Goal: Transaction & Acquisition: Purchase product/service

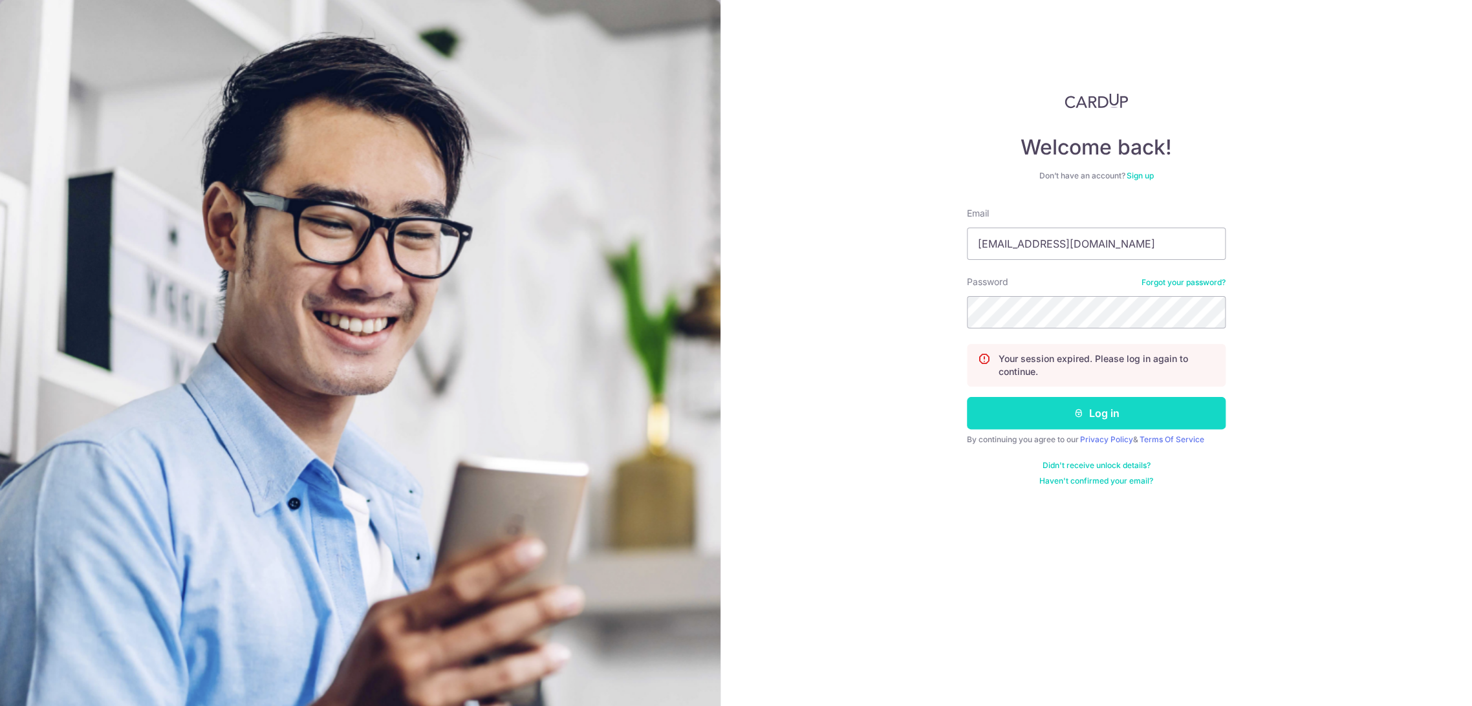
click at [1078, 414] on icon "submit" at bounding box center [1078, 413] width 10 height 10
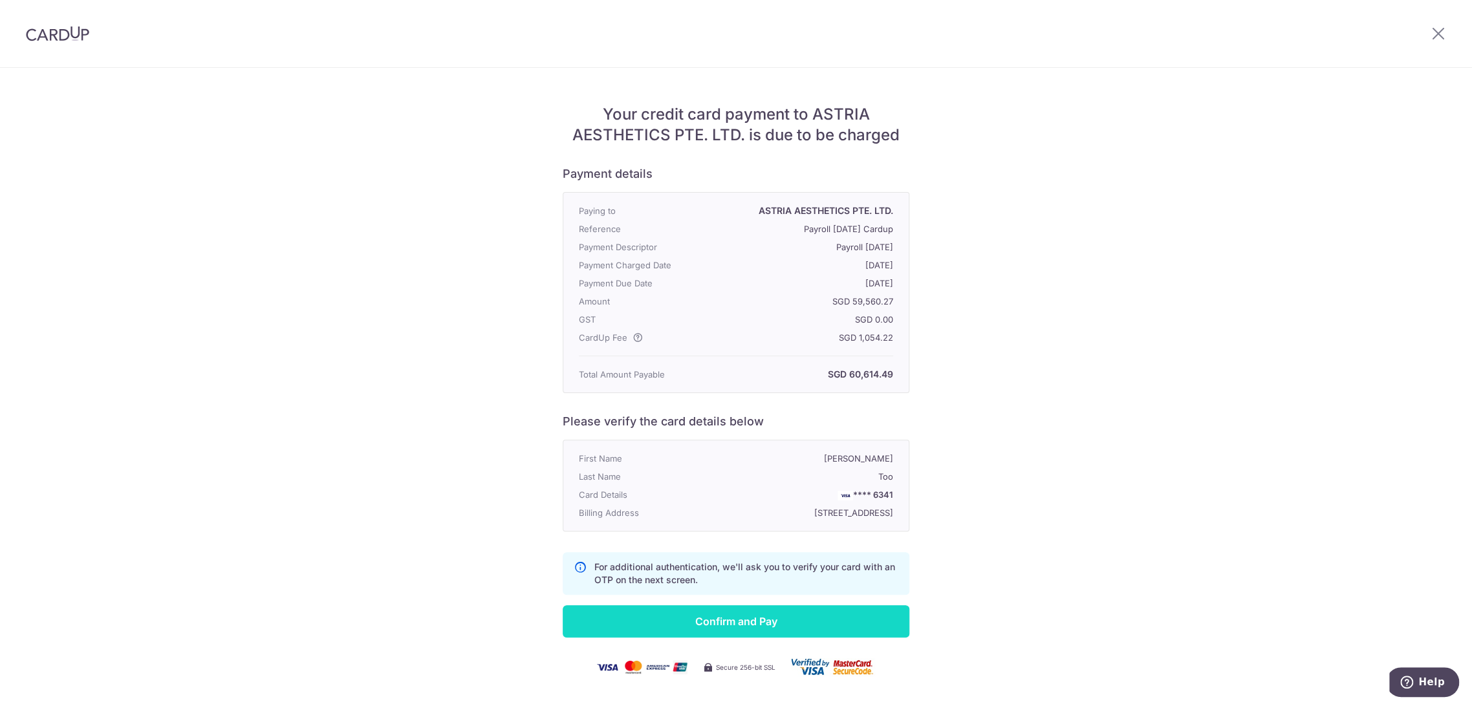
click at [790, 635] on input "Confirm and Pay" at bounding box center [736, 621] width 347 height 32
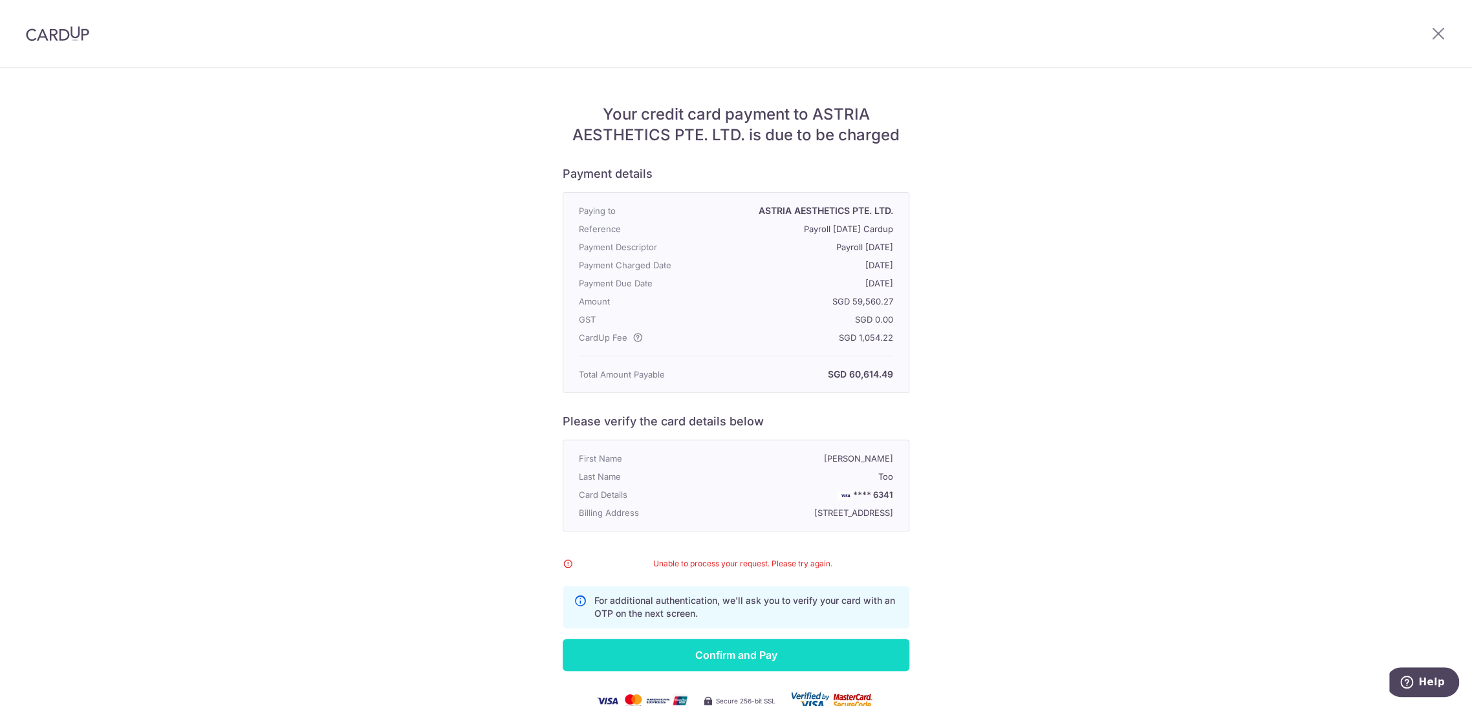
click at [808, 669] on input "Confirm and Pay" at bounding box center [736, 655] width 347 height 32
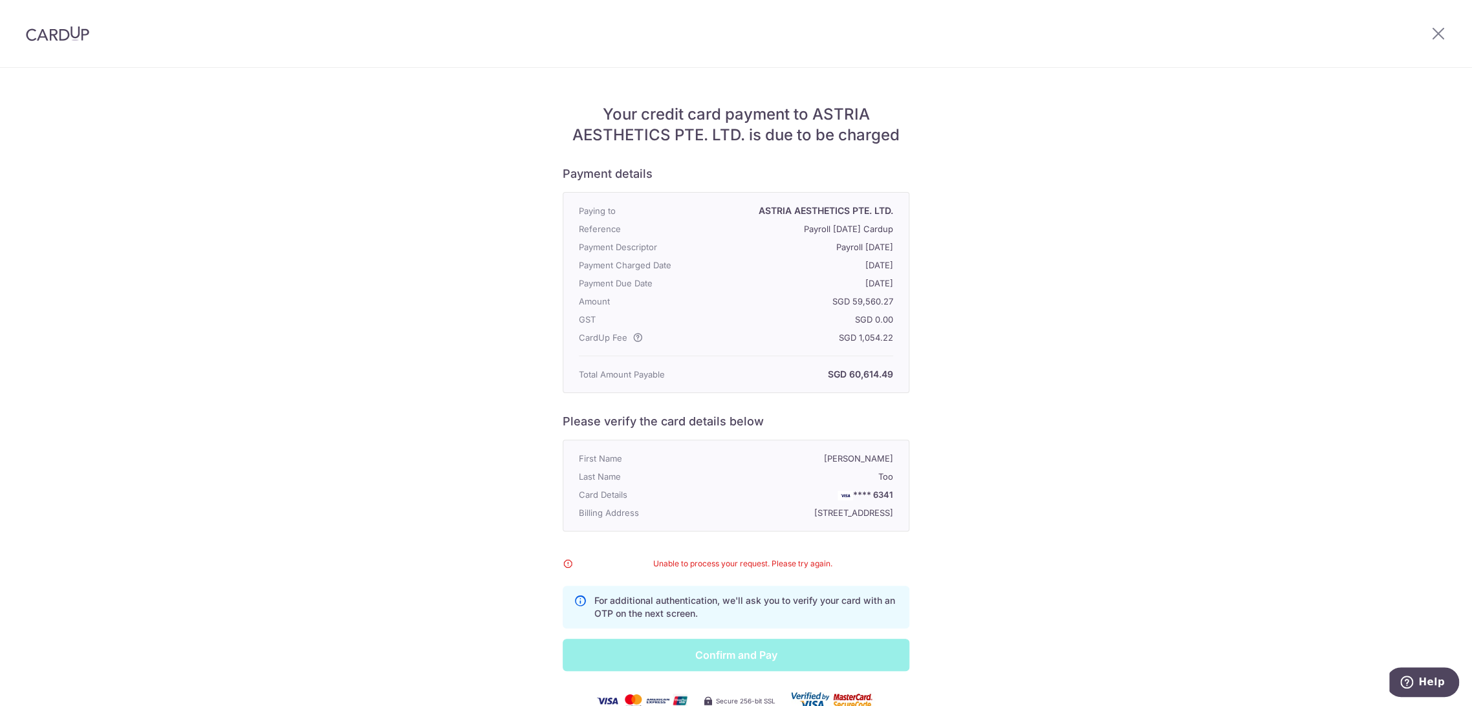
scroll to position [79, 0]
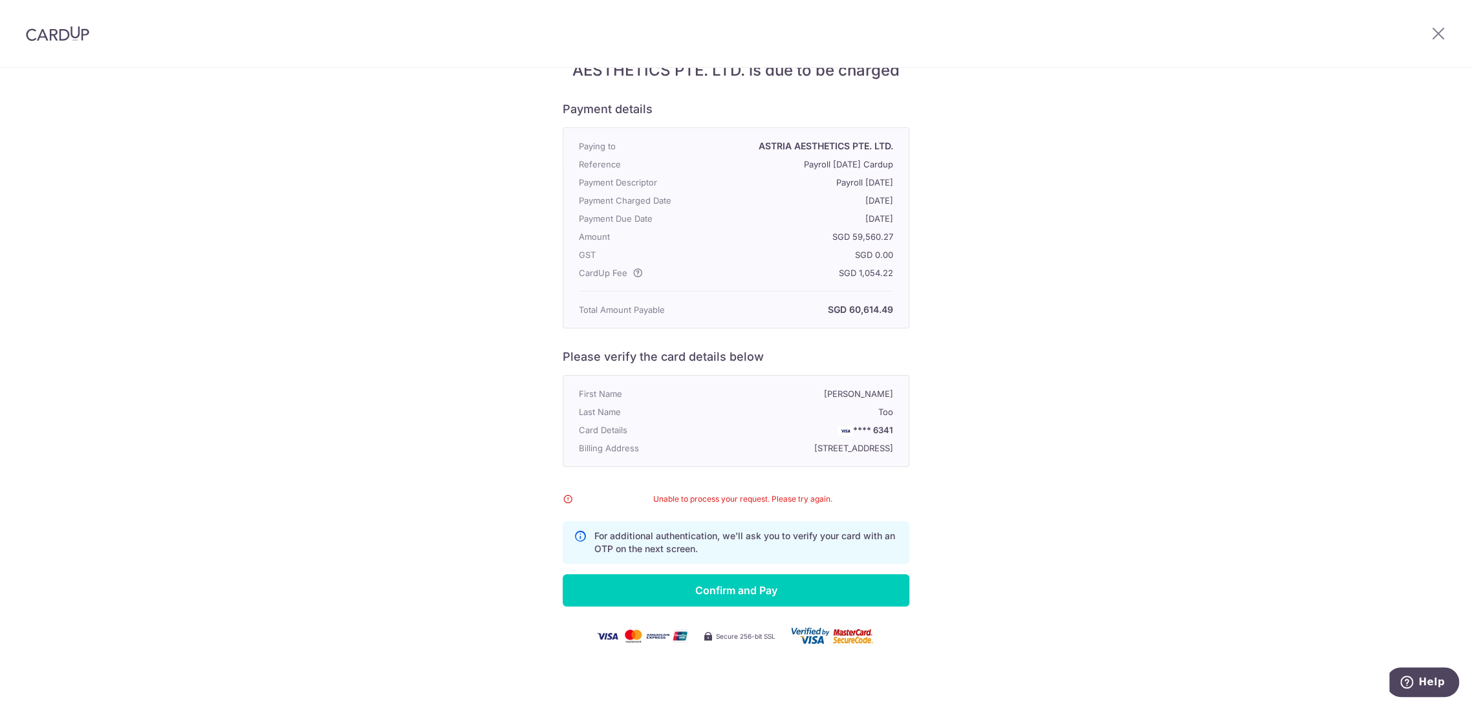
click at [73, 30] on img at bounding box center [57, 34] width 63 height 16
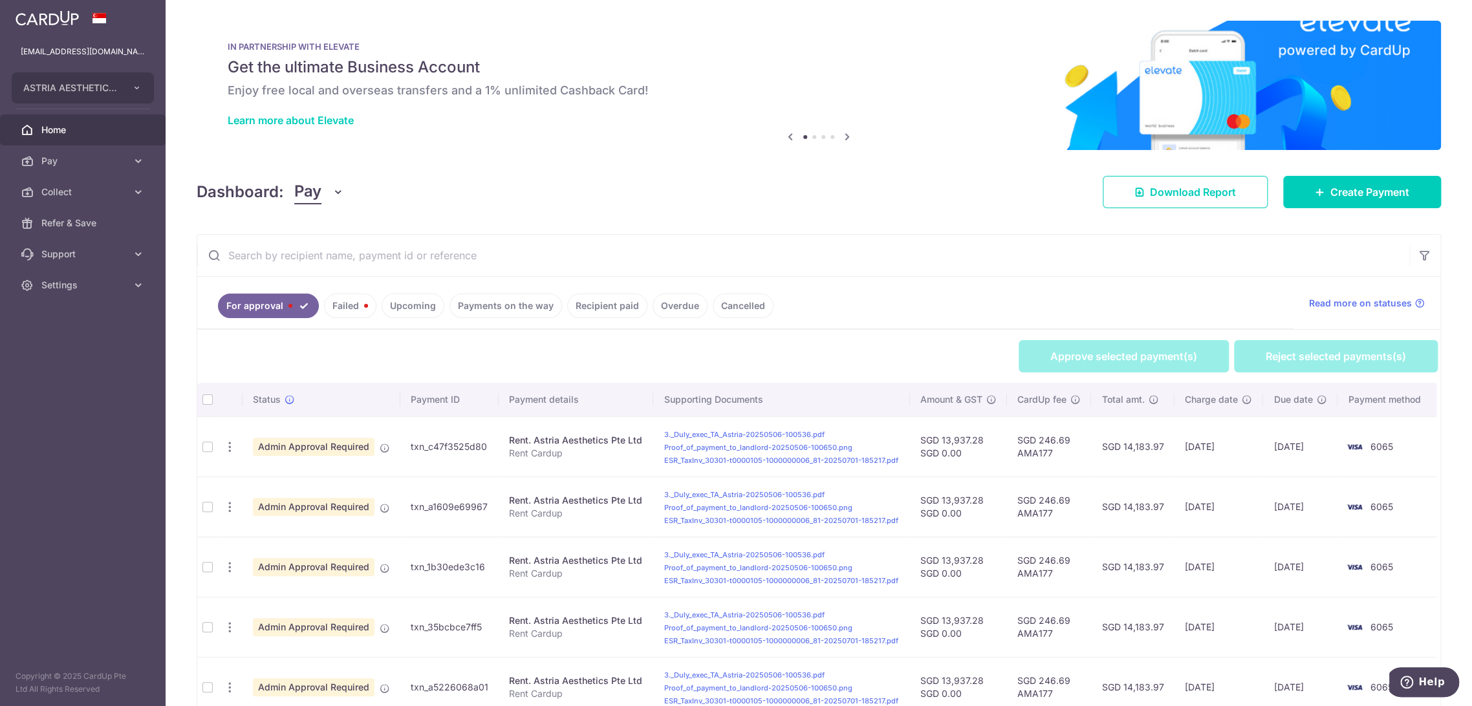
click at [349, 309] on link "Failed" at bounding box center [350, 306] width 52 height 25
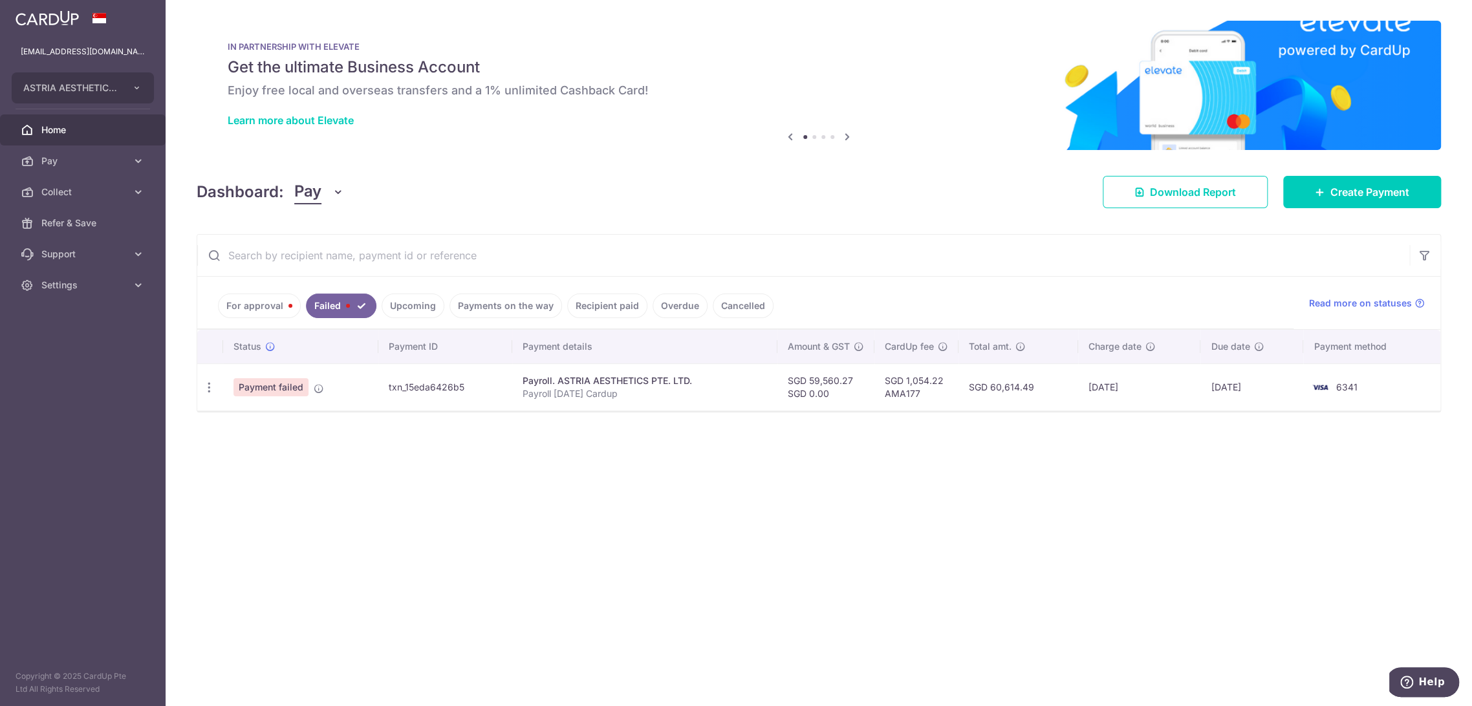
click at [1200, 392] on td "[DATE]" at bounding box center [1139, 386] width 122 height 47
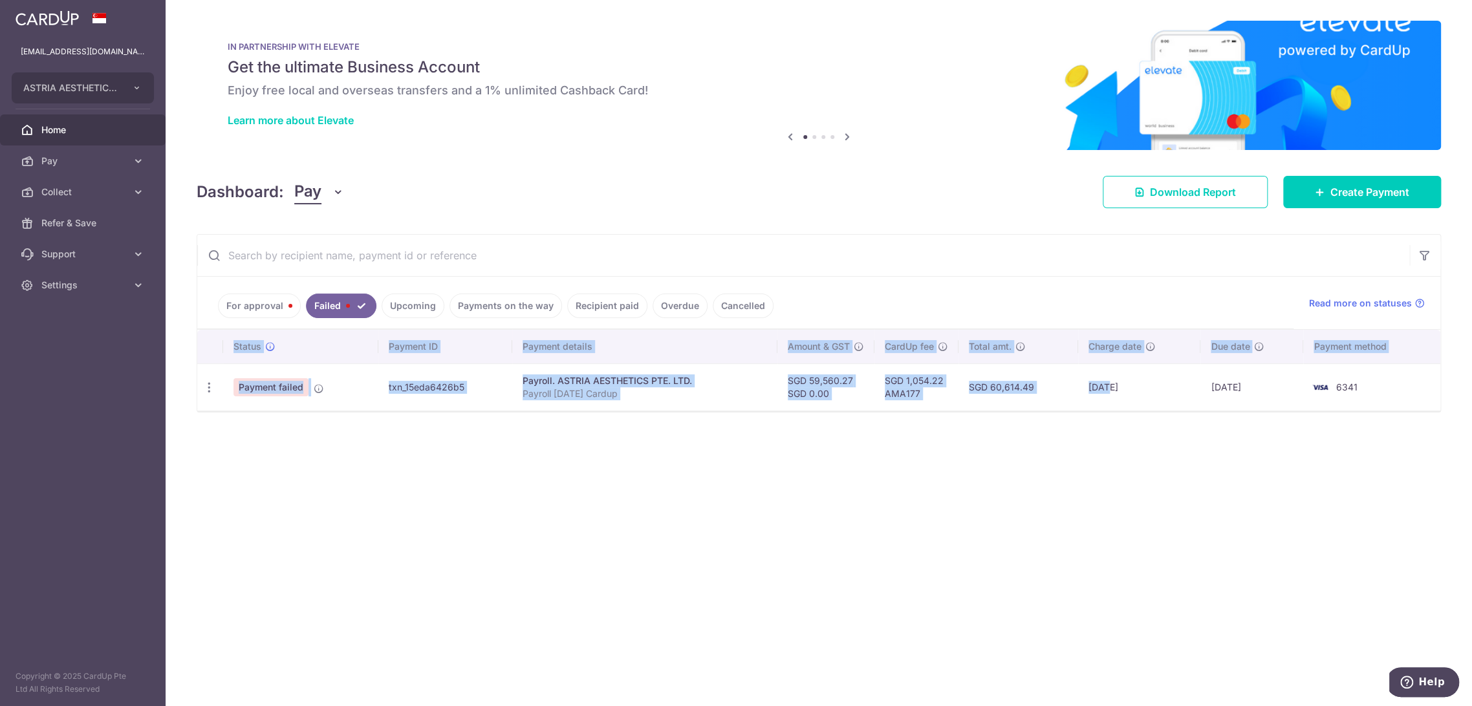
drag, startPoint x: 1112, startPoint y: 380, endPoint x: 1470, endPoint y: 389, distance: 358.3
click at [1470, 389] on div "× Pause Schedule Pause all future payments in this series Pause just this one p…" at bounding box center [819, 353] width 1306 height 706
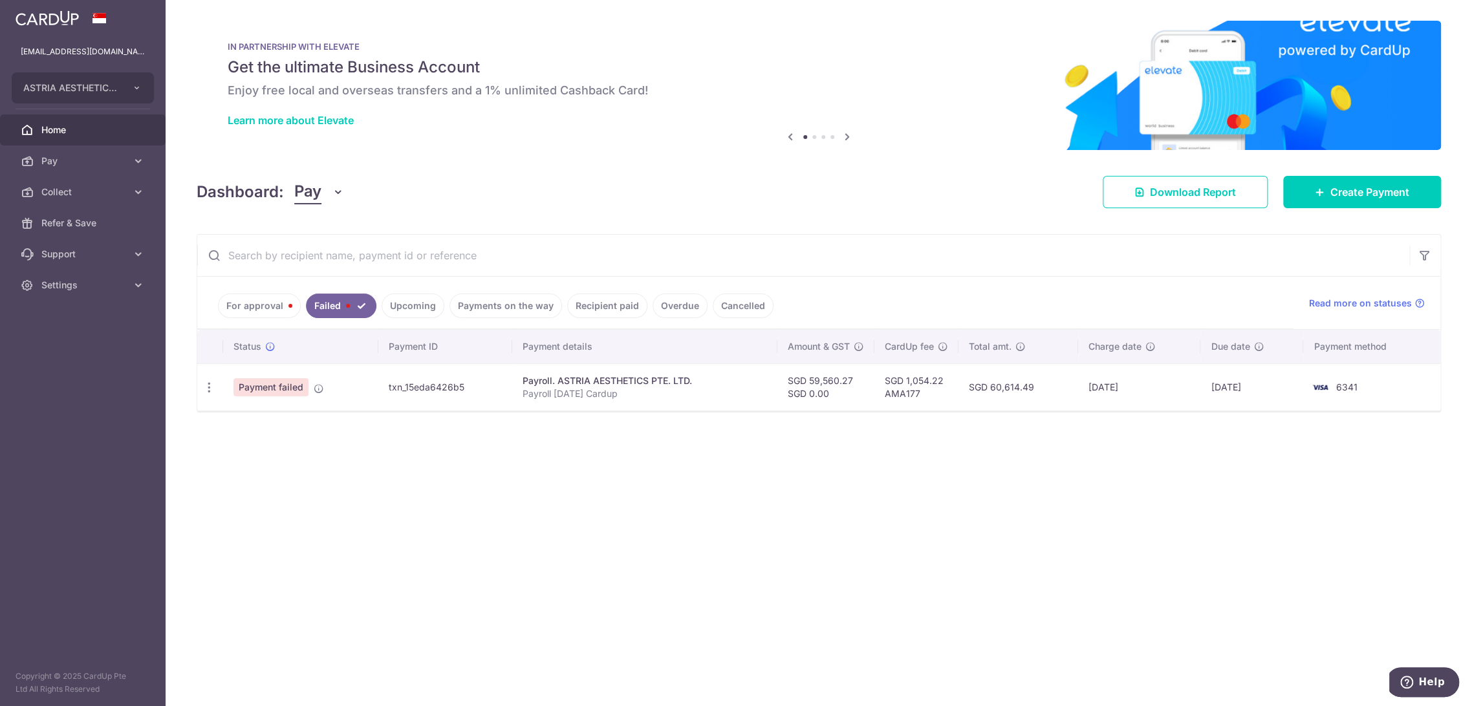
click at [1183, 451] on div "× Pause Schedule Pause all future payments in this series Pause just this one p…" at bounding box center [819, 353] width 1306 height 706
